Goal: Transaction & Acquisition: Download file/media

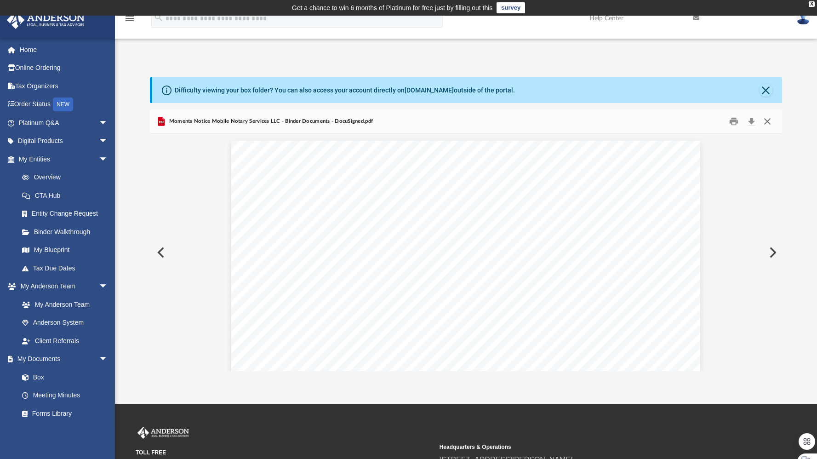
click at [763, 119] on button "Close" at bounding box center [767, 121] width 17 height 14
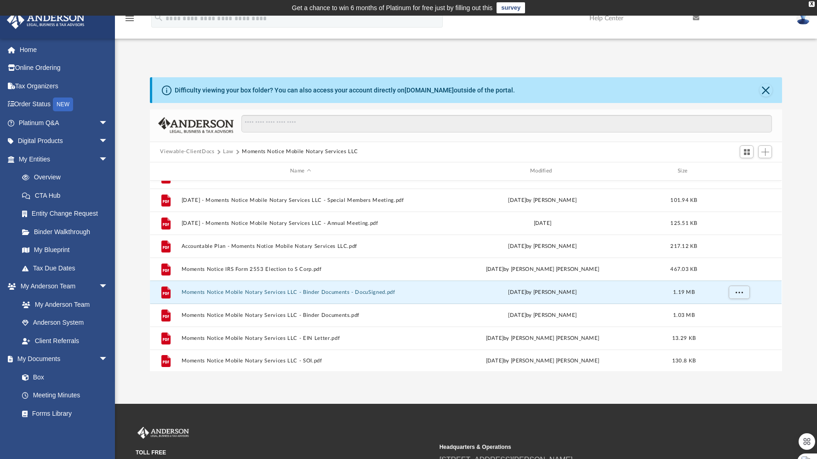
scroll to position [292, 0]
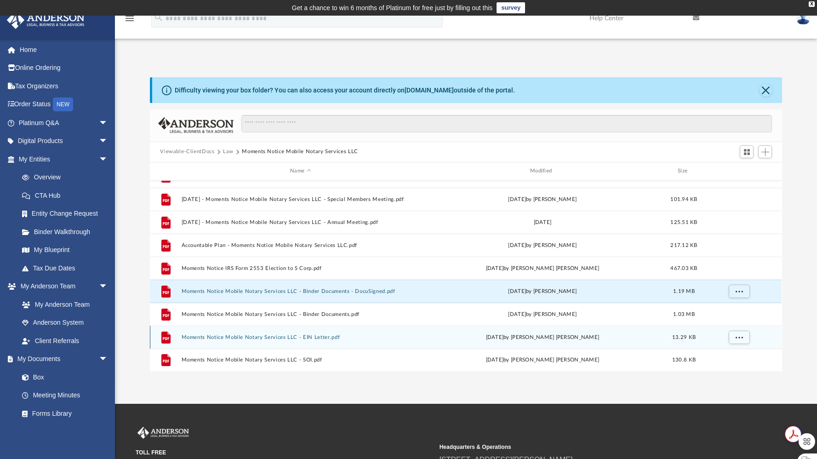
click at [325, 344] on div "File Moments Notice Mobile Notary Services LLC - EIN Letter.pdf [DATE] by [PERS…" at bounding box center [465, 336] width 631 height 23
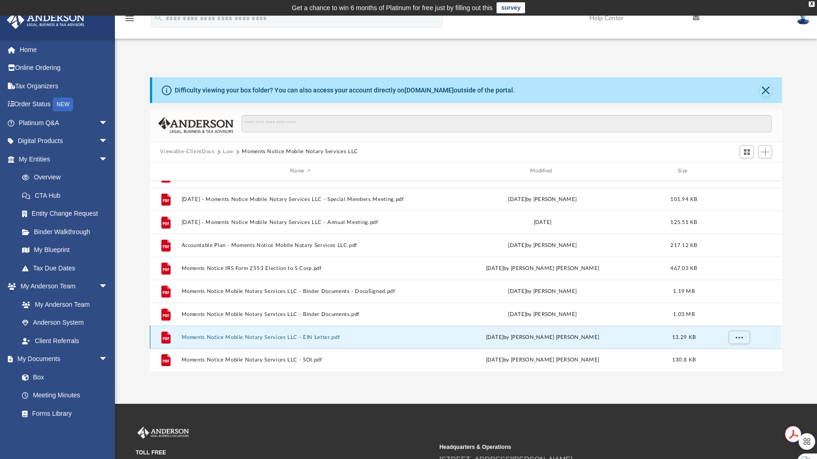
click at [227, 336] on button "Moments Notice Mobile Notary Services LLC - EIN Letter.pdf" at bounding box center [301, 337] width 238 height 6
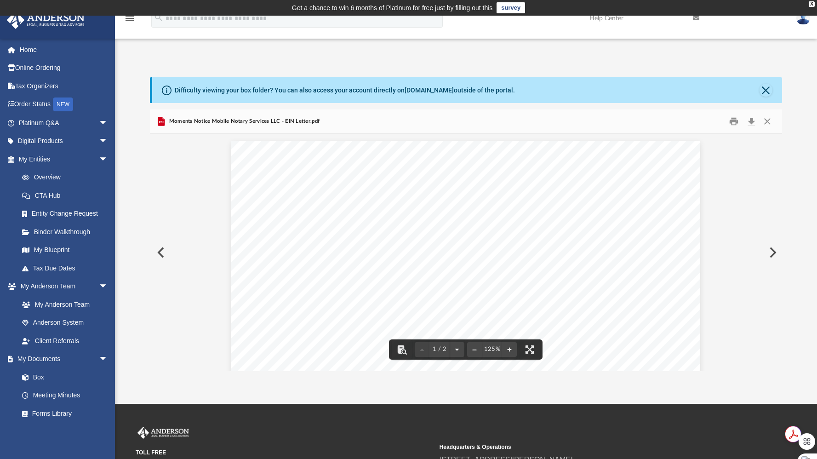
click at [408, 309] on div "DEPARTMENT OF THE TREASURY INTERNAL REVENUE SERVICE [GEOGRAPHIC_DATA] [GEOGRAPH…" at bounding box center [465, 444] width 469 height 607
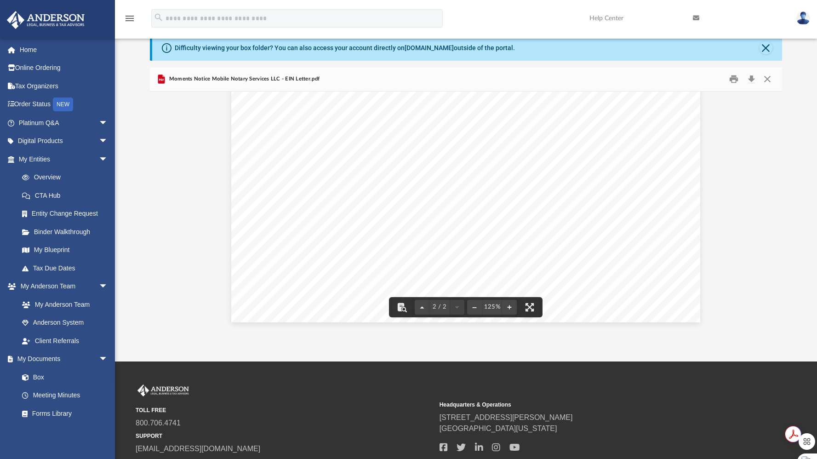
scroll to position [44, 0]
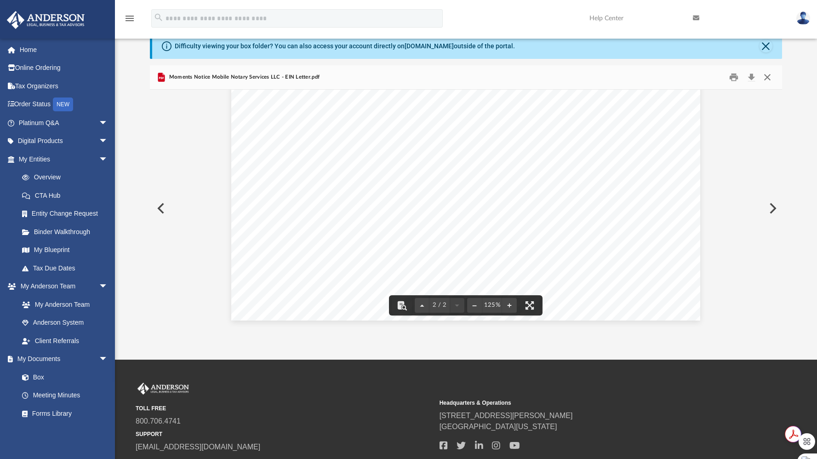
click at [767, 77] on button "Close" at bounding box center [767, 77] width 17 height 14
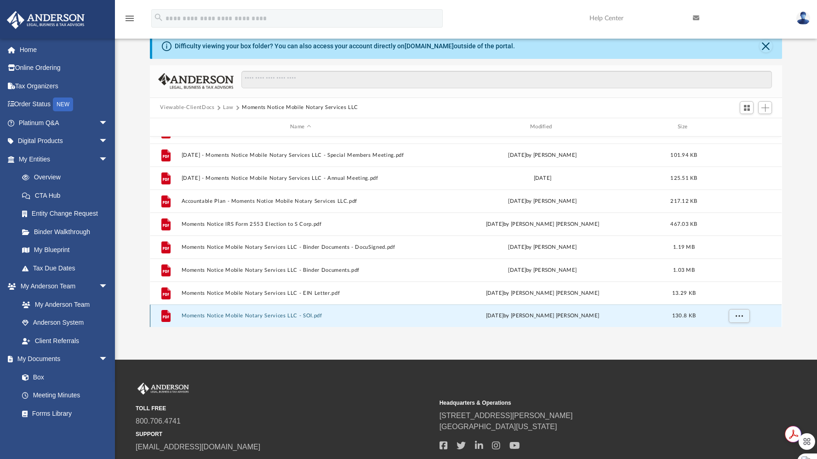
click at [307, 314] on button "Moments Notice Mobile Notary Services LLC - SOI.pdf" at bounding box center [301, 315] width 238 height 6
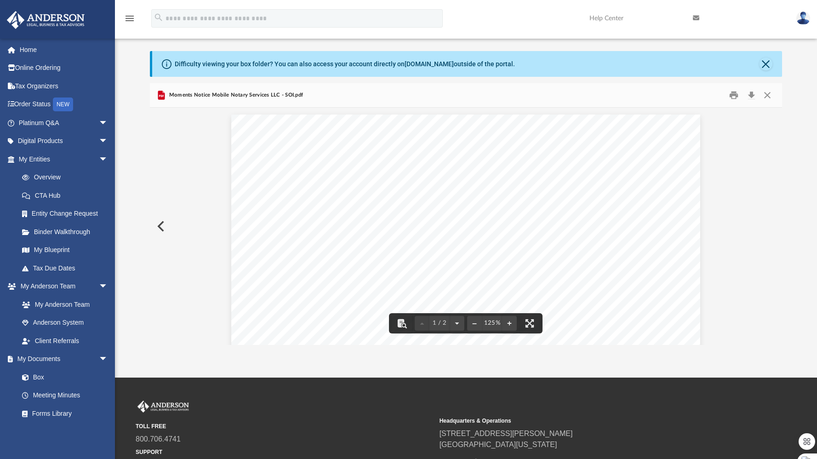
scroll to position [0, 0]
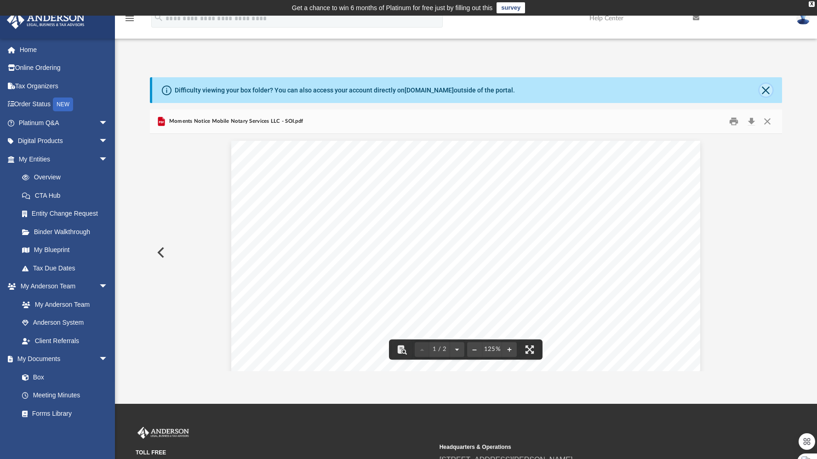
click at [764, 92] on button "Close" at bounding box center [765, 90] width 13 height 13
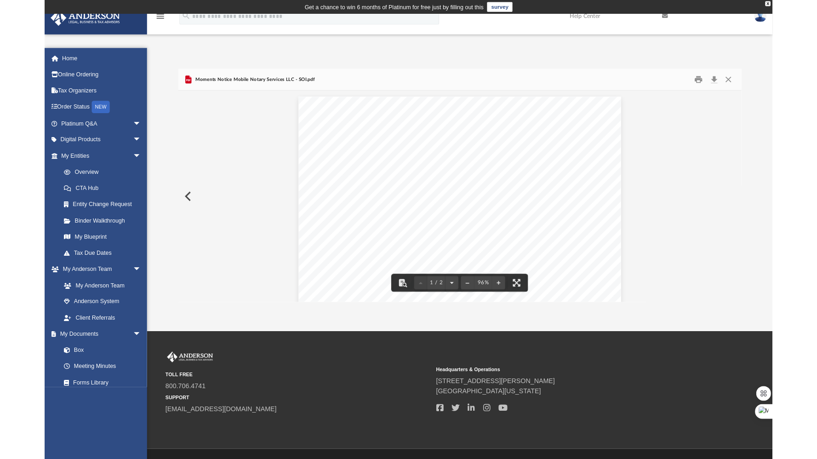
scroll to position [202, 625]
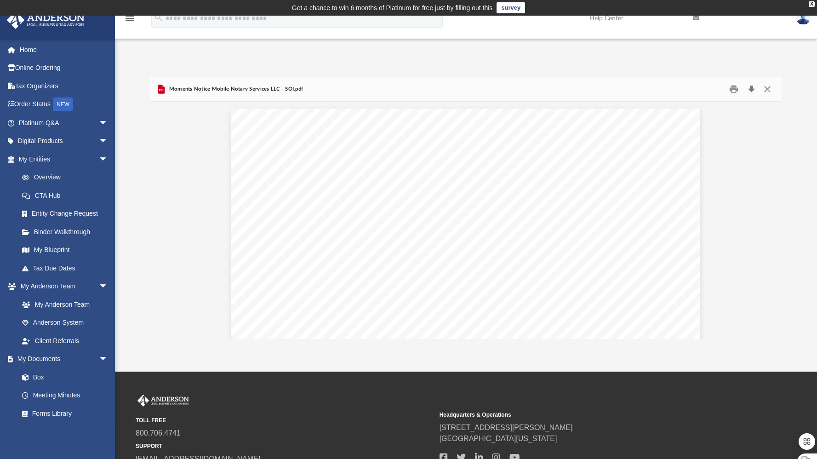
click at [750, 92] on button "Download" at bounding box center [751, 89] width 17 height 14
click at [764, 91] on button "Close" at bounding box center [767, 89] width 17 height 14
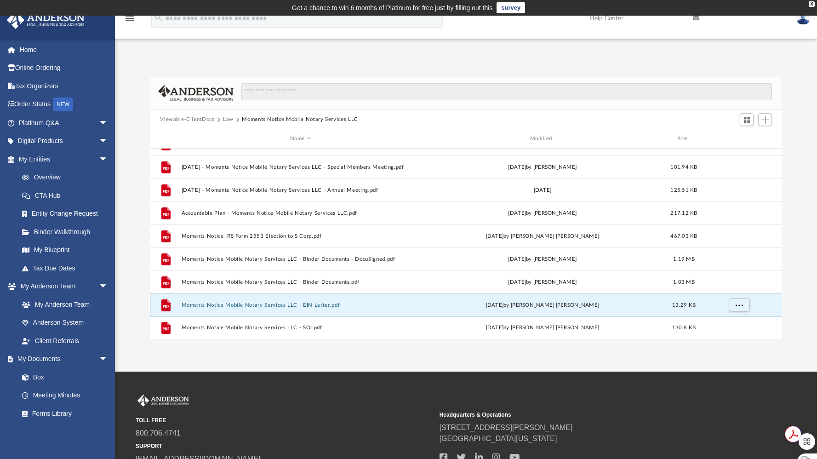
click at [383, 302] on button "Moments Notice Mobile Notary Services LLC - EIN Letter.pdf" at bounding box center [301, 305] width 238 height 6
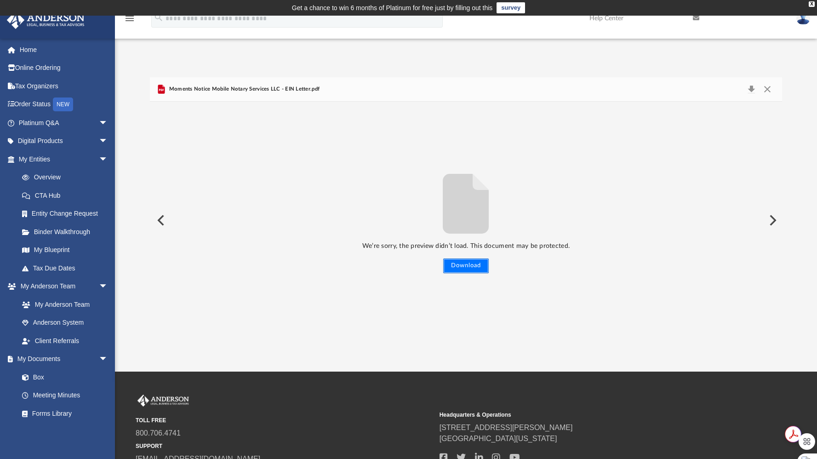
click at [476, 261] on button "Download" at bounding box center [465, 265] width 45 height 15
click at [766, 89] on button "Close" at bounding box center [767, 89] width 17 height 13
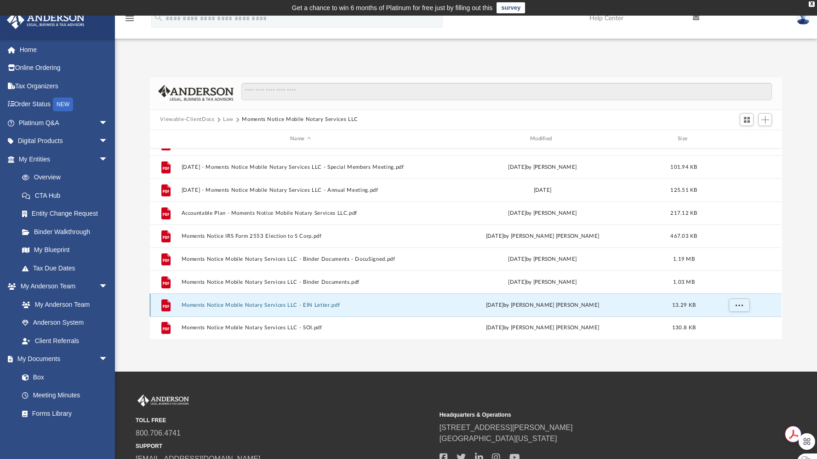
click at [281, 305] on button "Moments Notice Mobile Notary Services LLC - EIN Letter.pdf" at bounding box center [301, 305] width 238 height 6
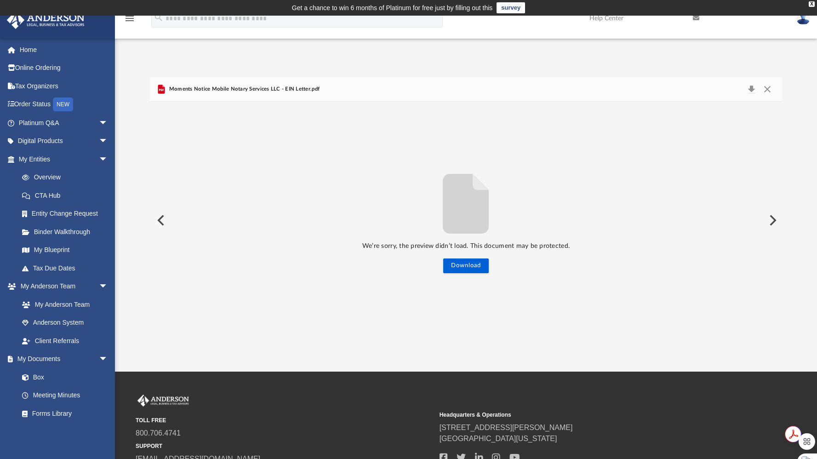
click at [774, 215] on button "Preview" at bounding box center [771, 220] width 20 height 26
click at [766, 87] on button "Close" at bounding box center [767, 89] width 17 height 13
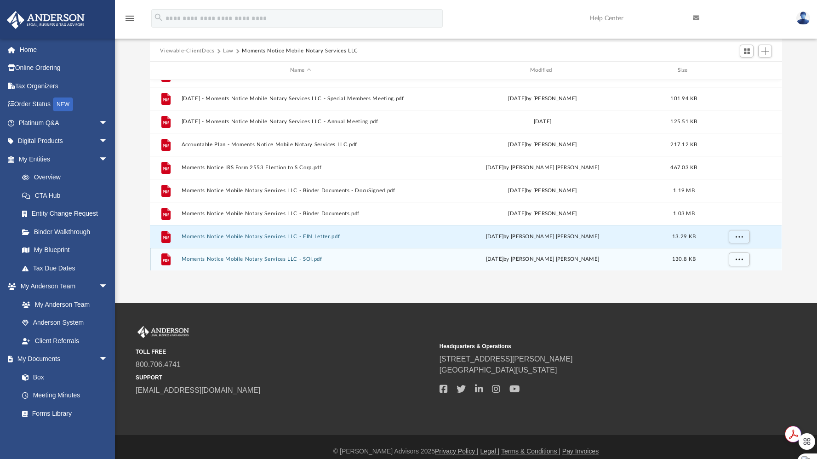
scroll to position [77, 0]
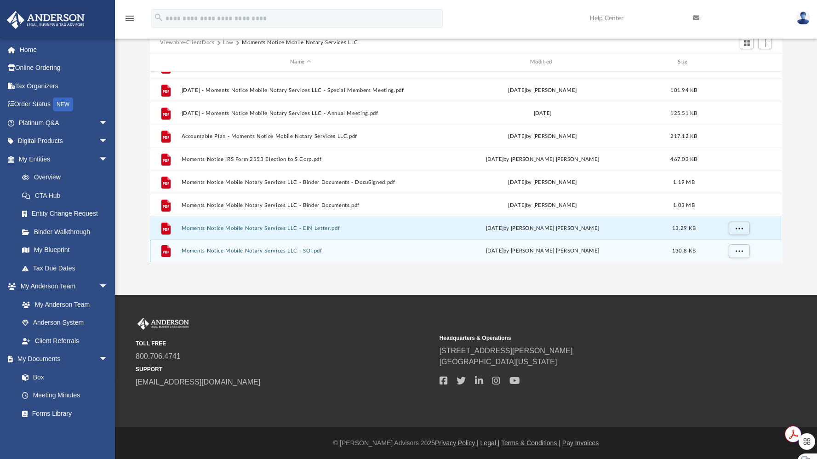
click at [223, 250] on button "Moments Notice Mobile Notary Services LLC - SOI.pdf" at bounding box center [301, 251] width 238 height 6
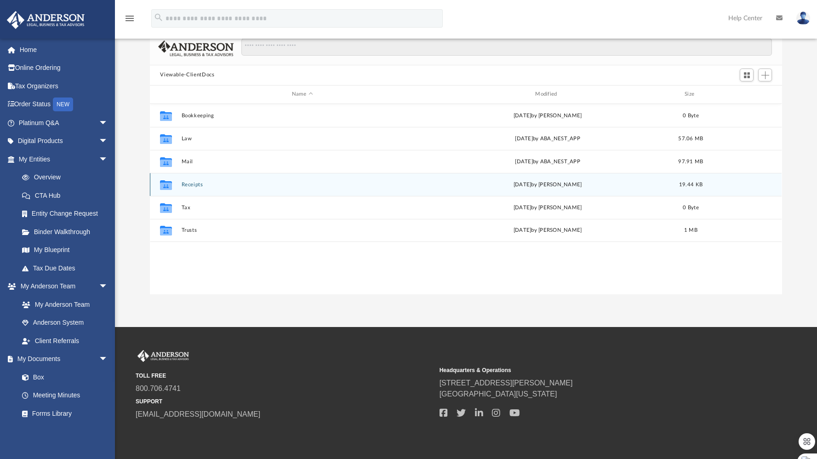
scroll to position [202, 625]
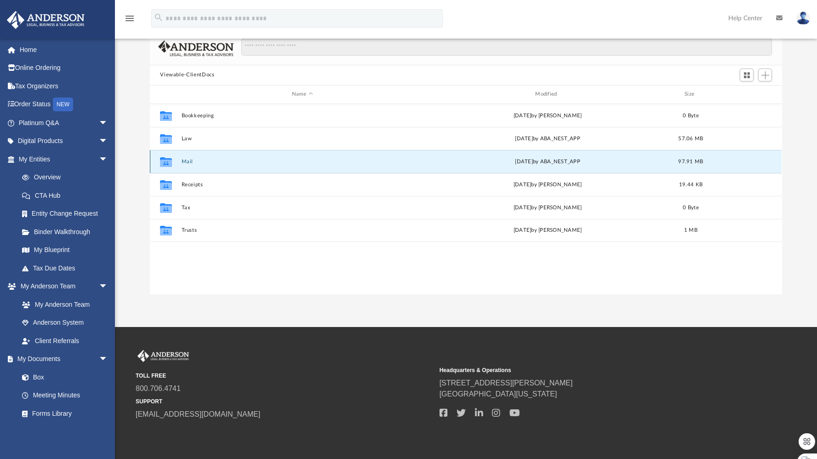
click at [218, 159] on button "Mail" at bounding box center [302, 162] width 241 height 6
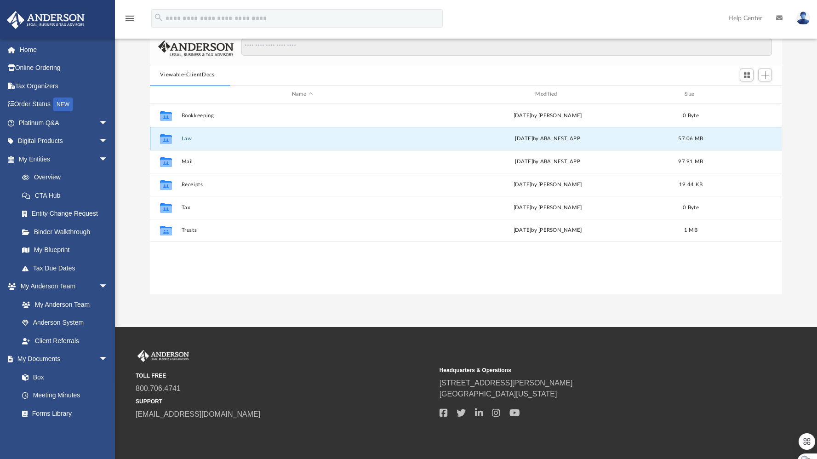
click at [191, 137] on button "Law" at bounding box center [302, 139] width 241 height 6
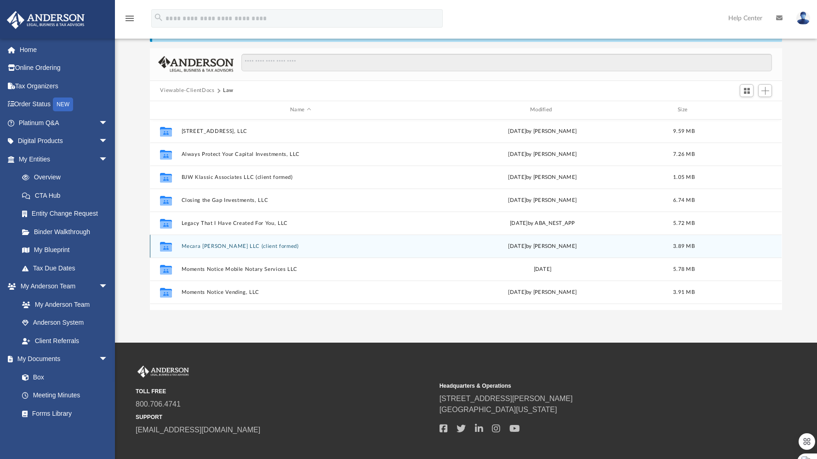
scroll to position [18, 0]
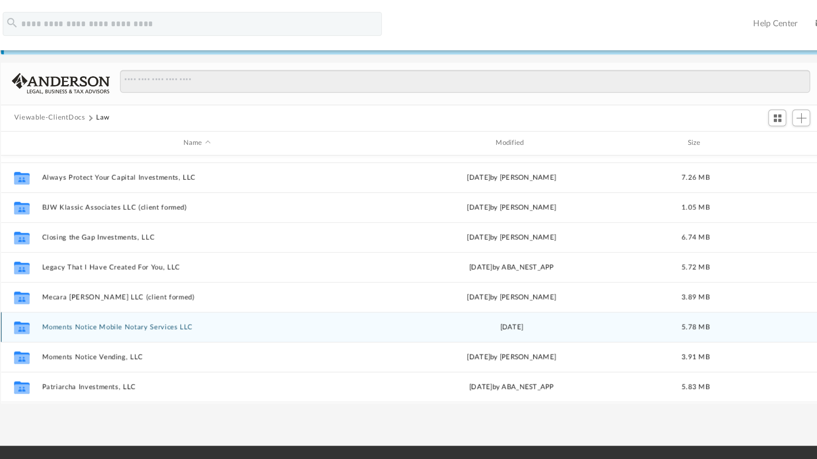
click at [237, 252] on button "Moments Notice Mobile Notary Services LLC" at bounding box center [301, 251] width 238 height 6
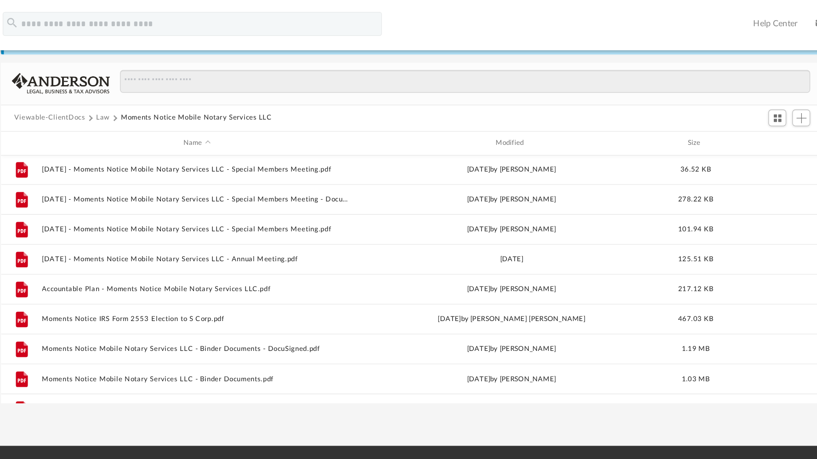
scroll to position [292, 0]
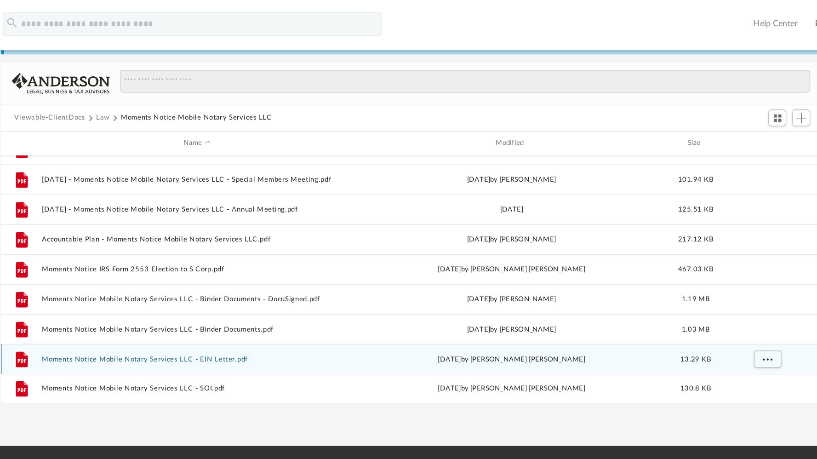
click at [301, 277] on button "Moments Notice Mobile Notary Services LLC - EIN Letter.pdf" at bounding box center [301, 276] width 238 height 6
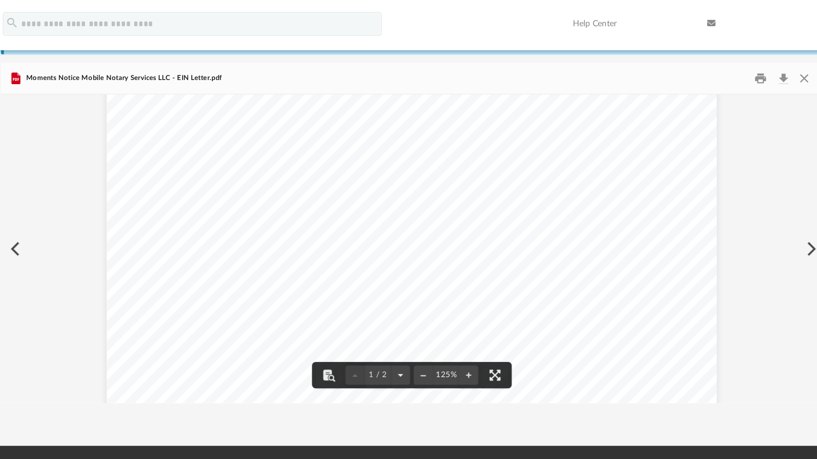
scroll to position [129, 0]
click at [754, 60] on button "Download" at bounding box center [751, 60] width 17 height 14
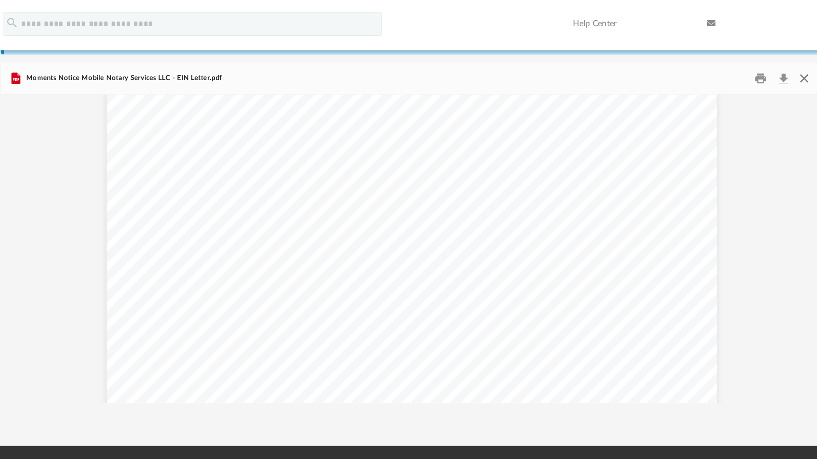
click at [768, 60] on button "Close" at bounding box center [767, 60] width 17 height 14
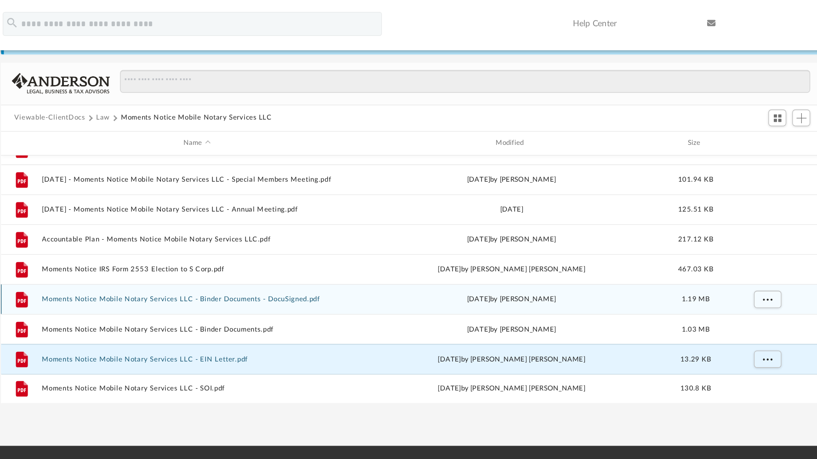
click at [397, 227] on button "Moments Notice Mobile Notary Services LLC - Binder Documents - DocuSigned.pdf" at bounding box center [301, 230] width 238 height 6
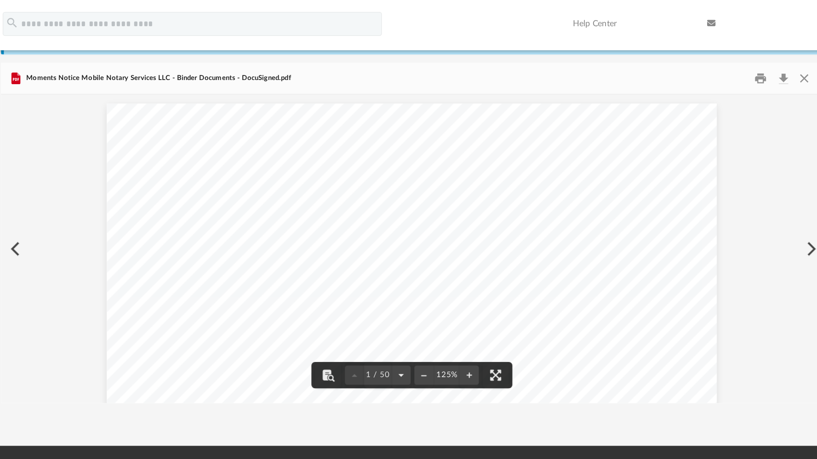
click at [585, 68] on div "Moments Notice Mobile Notary Services LLC - Binder Documents - DocuSigned.pdf" at bounding box center [465, 60] width 631 height 24
click at [751, 59] on button "Download" at bounding box center [751, 60] width 17 height 14
